Goal: Information Seeking & Learning: Learn about a topic

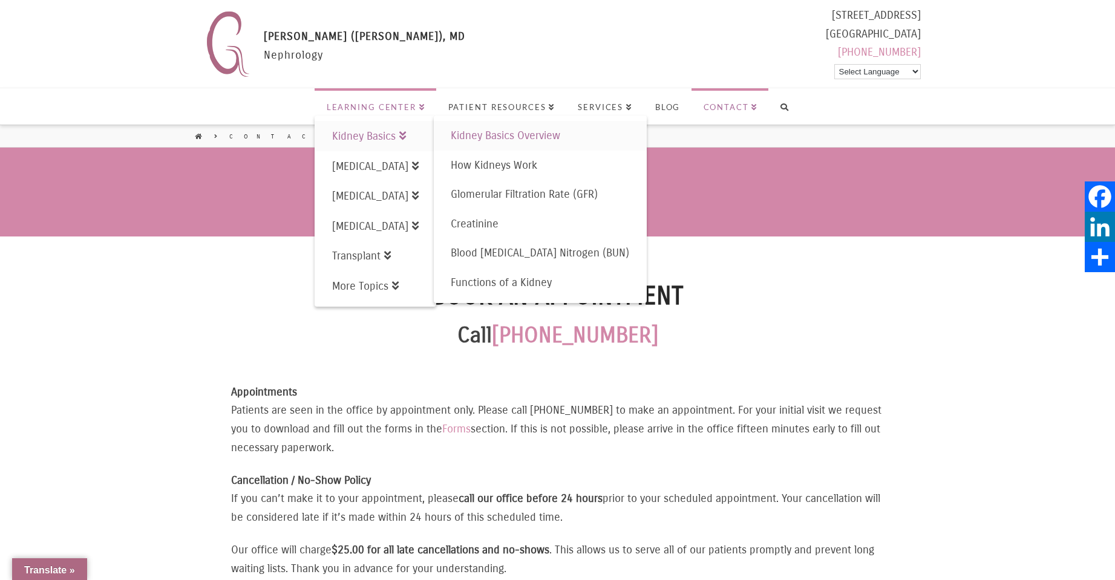
click at [557, 140] on span "Kidney Basics Overview" at bounding box center [506, 135] width 110 height 13
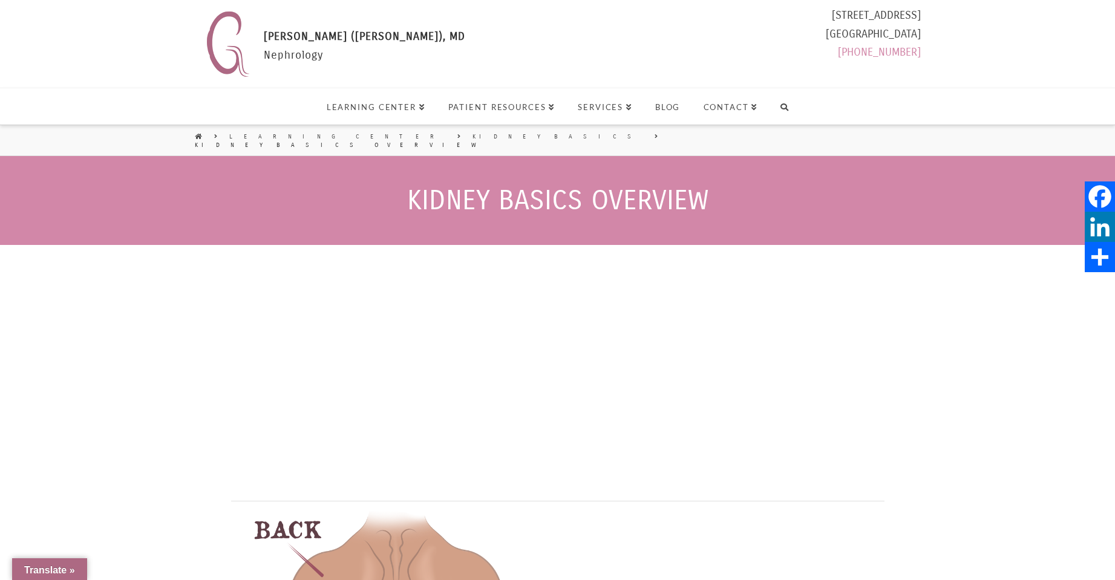
select select "Language Translate Widget"
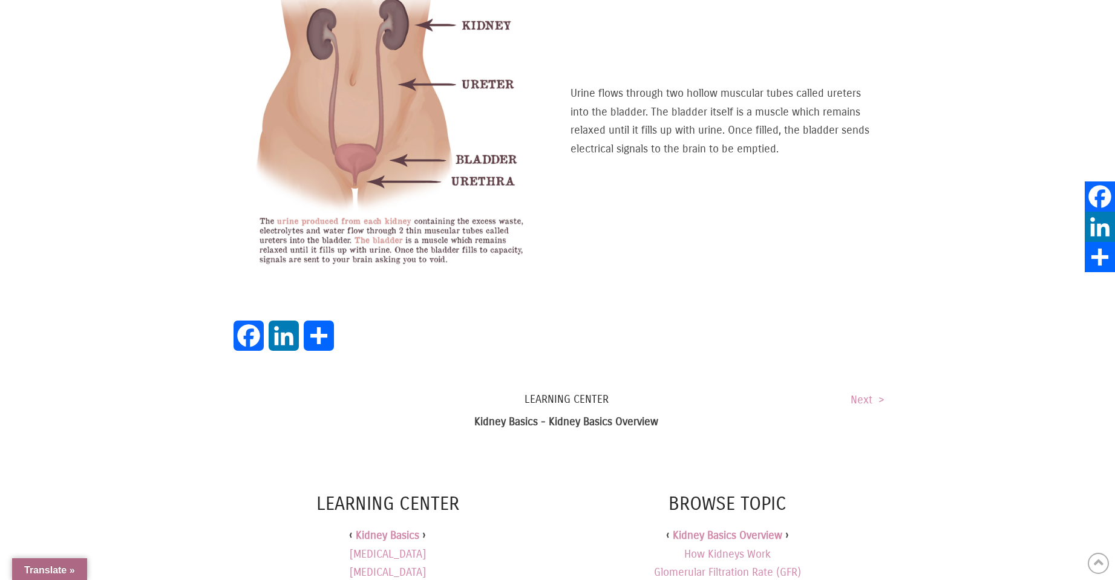
scroll to position [1230, 0]
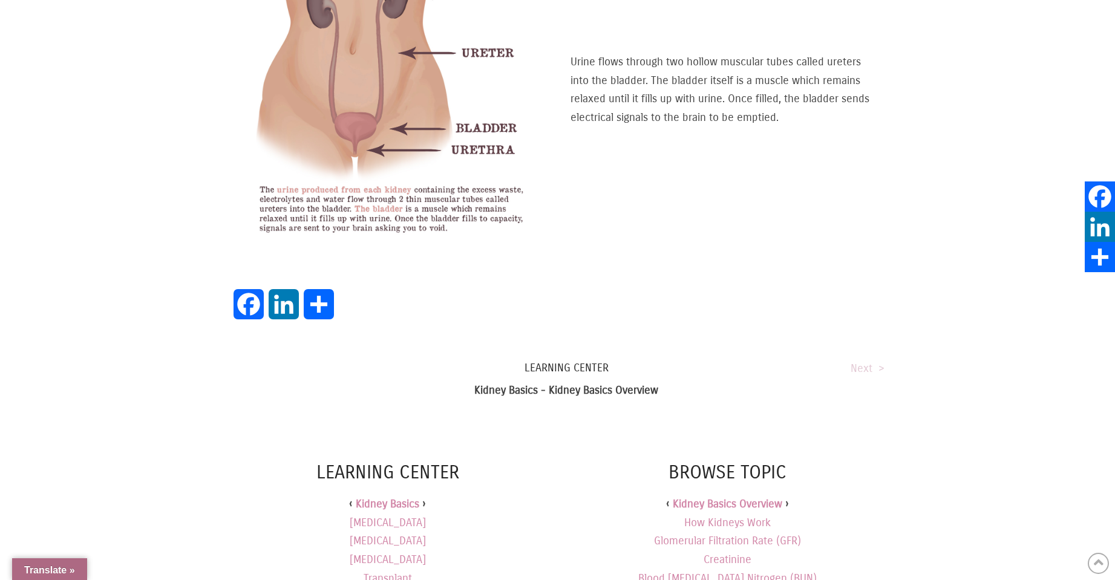
click at [866, 362] on link "Next >" at bounding box center [868, 368] width 34 height 13
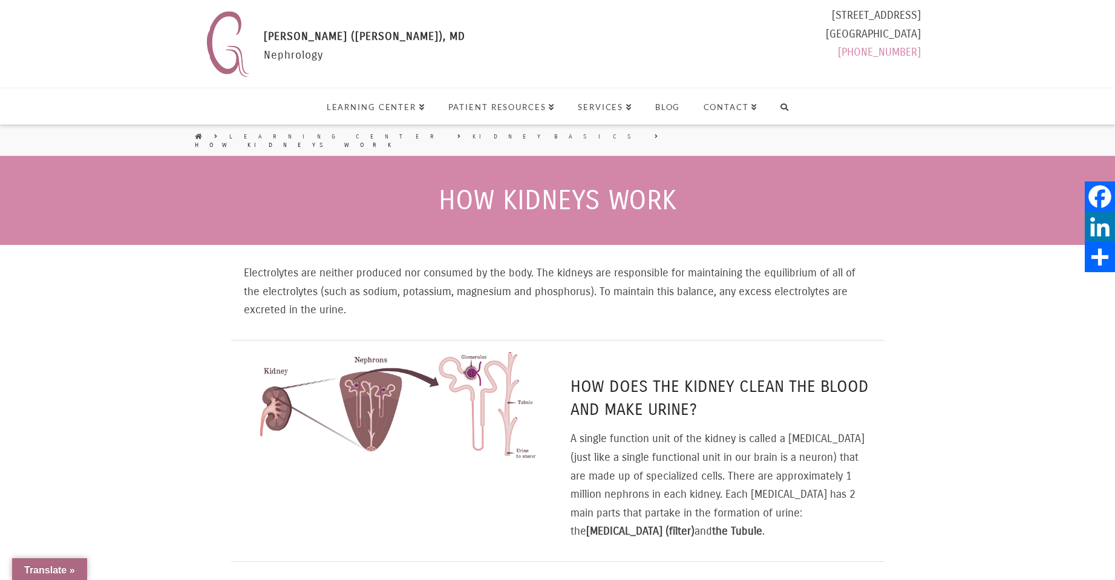
select select "Language Translate Widget"
click at [365, 433] on img at bounding box center [394, 403] width 301 height 113
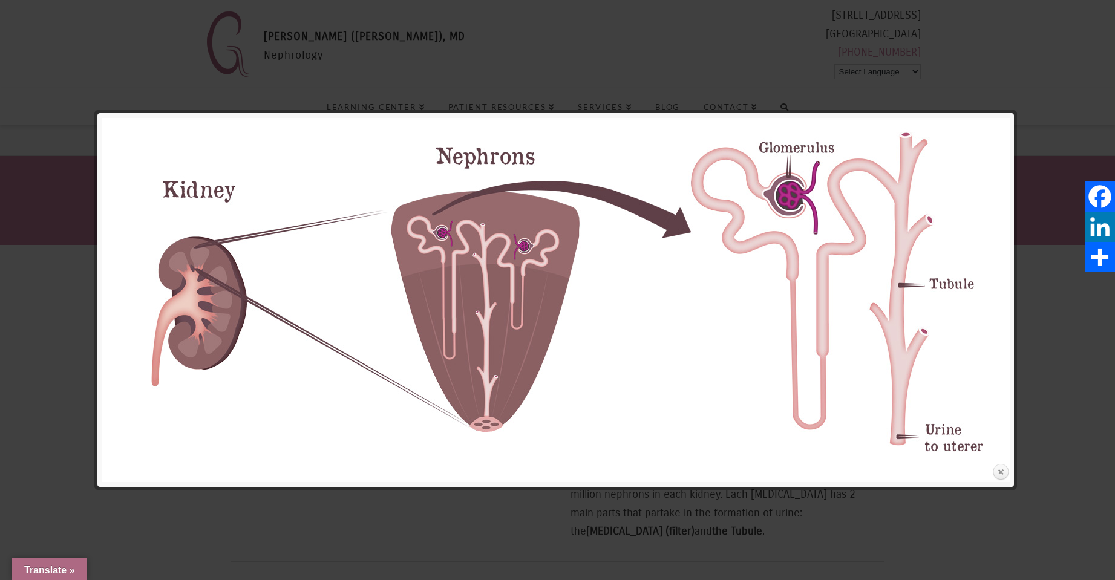
click at [1006, 474] on link "Close" at bounding box center [1001, 473] width 18 height 18
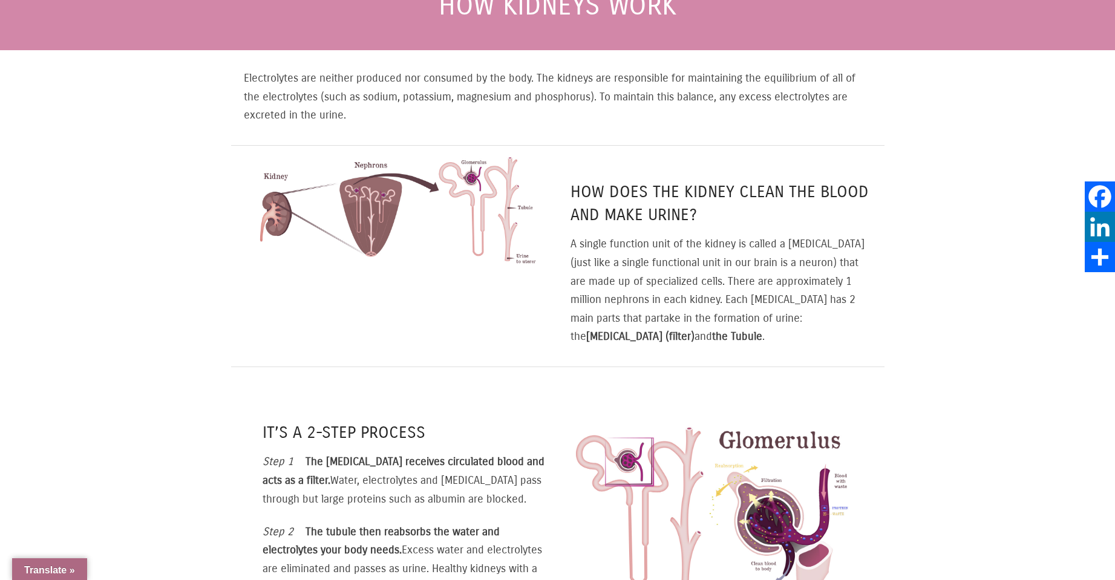
scroll to position [283, 0]
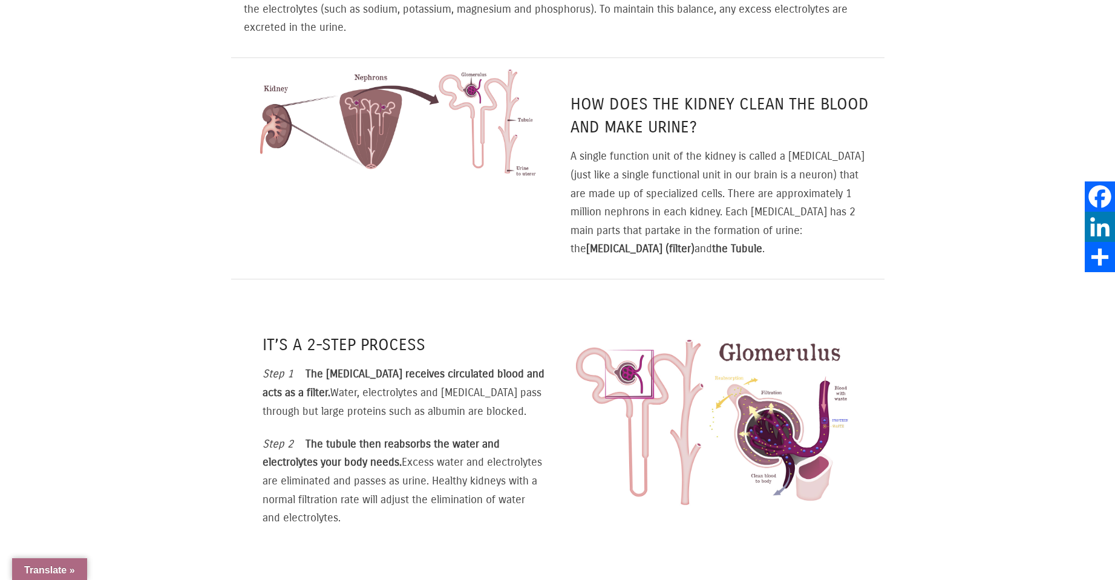
click at [788, 439] on img at bounding box center [711, 423] width 283 height 183
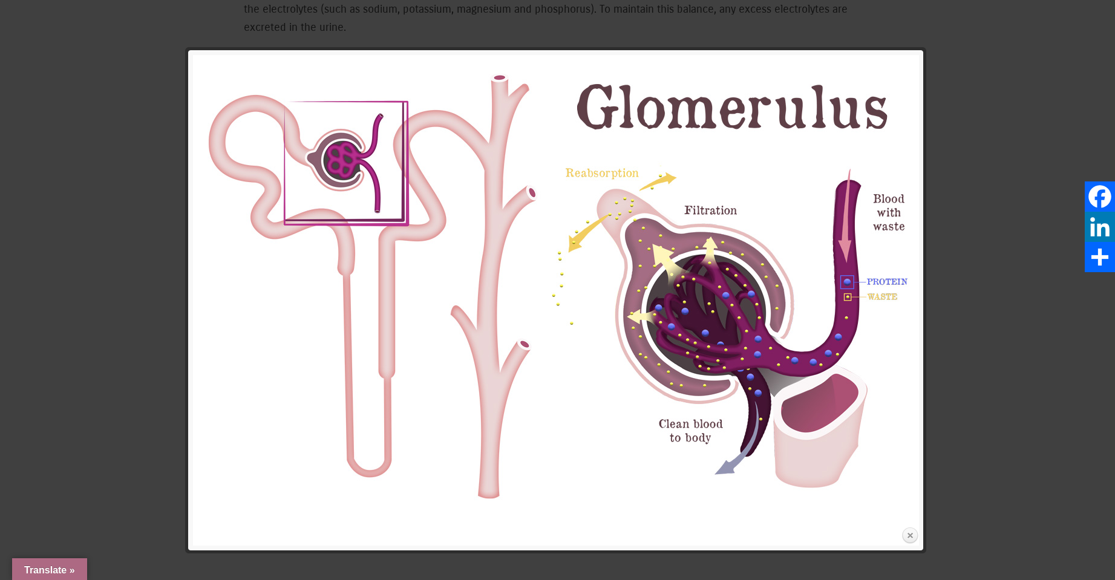
click at [907, 535] on link "Close" at bounding box center [910, 536] width 18 height 18
